Goal: Task Accomplishment & Management: Use online tool/utility

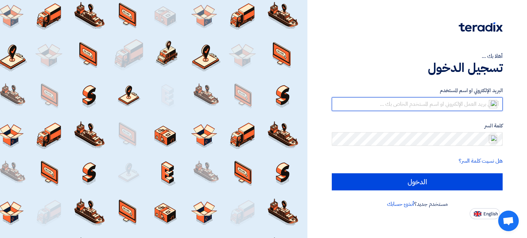
click at [410, 103] on input "text" at bounding box center [417, 104] width 171 height 14
type input "[PERSON_NAME][EMAIL_ADDRESS][DOMAIN_NAME][GEOGRAPHIC_DATA]"
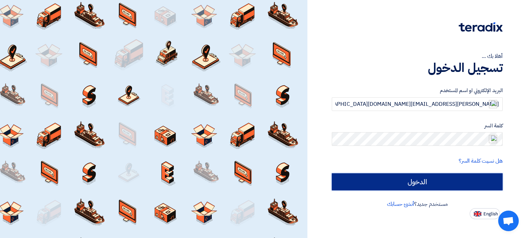
click at [388, 178] on input "الدخول" at bounding box center [417, 182] width 171 height 17
type input "Sign in"
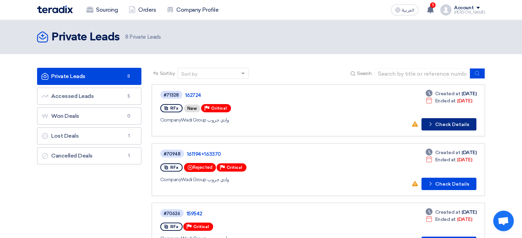
click at [463, 121] on button "Check details Check Details" at bounding box center [448, 124] width 55 height 12
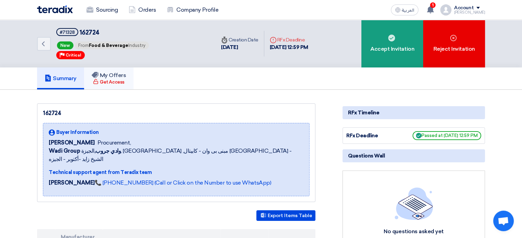
drag, startPoint x: 121, startPoint y: 78, endPoint x: 135, endPoint y: 83, distance: 15.3
click at [121, 78] on link "My Offers Get Access" at bounding box center [109, 79] width 50 height 22
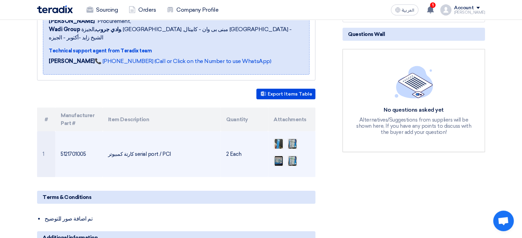
scroll to position [137, 0]
